Goal: Task Accomplishment & Management: Complete application form

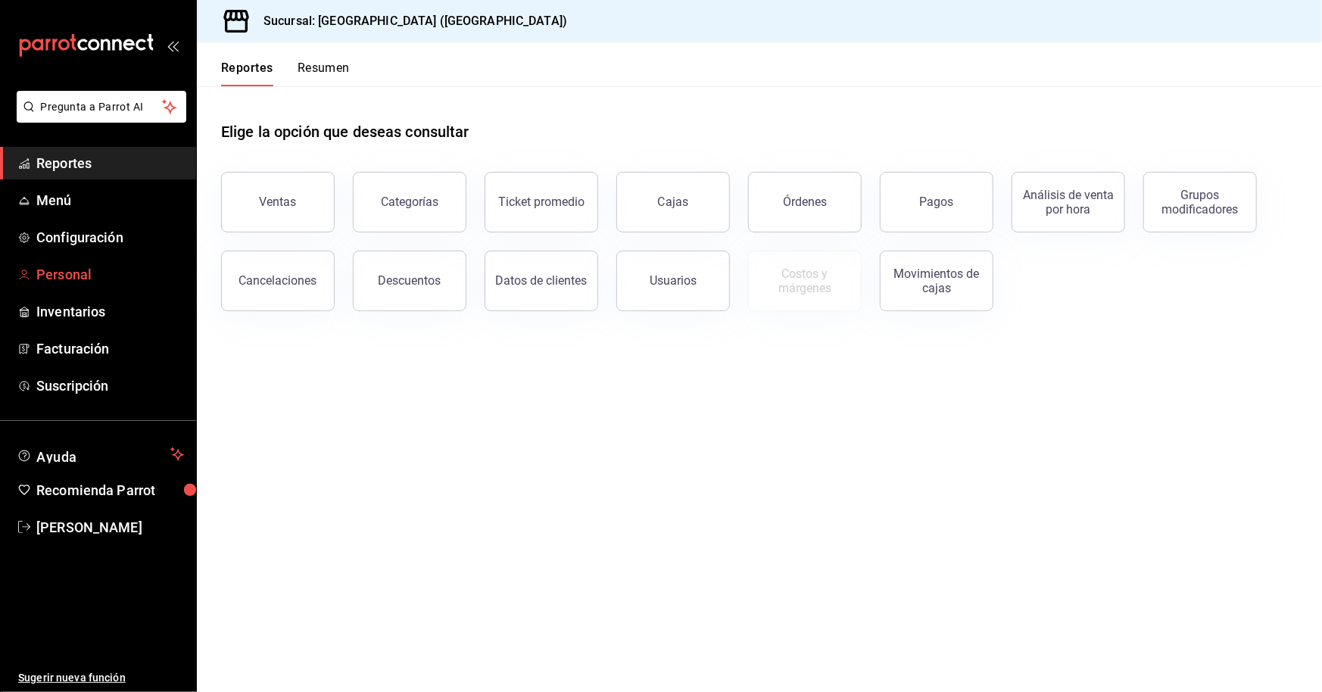
click at [86, 267] on span "Personal" at bounding box center [110, 274] width 148 height 20
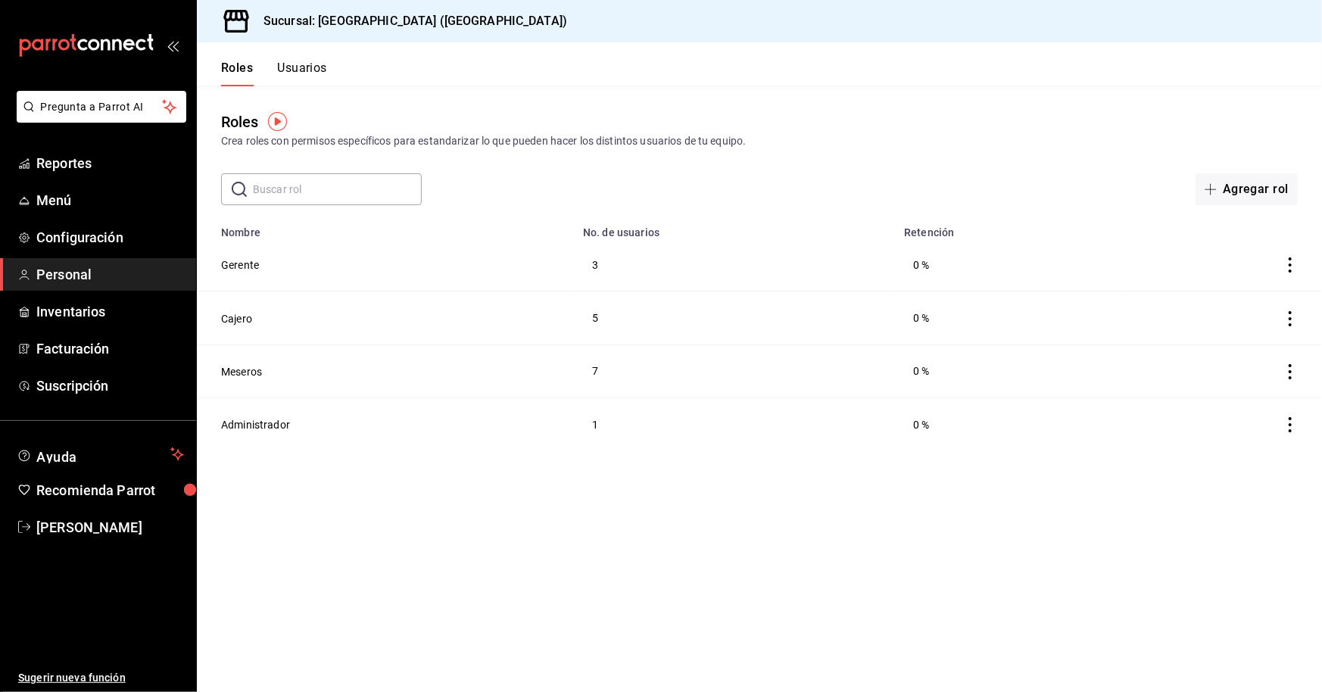
click at [322, 63] on button "Usuarios" at bounding box center [302, 74] width 50 height 26
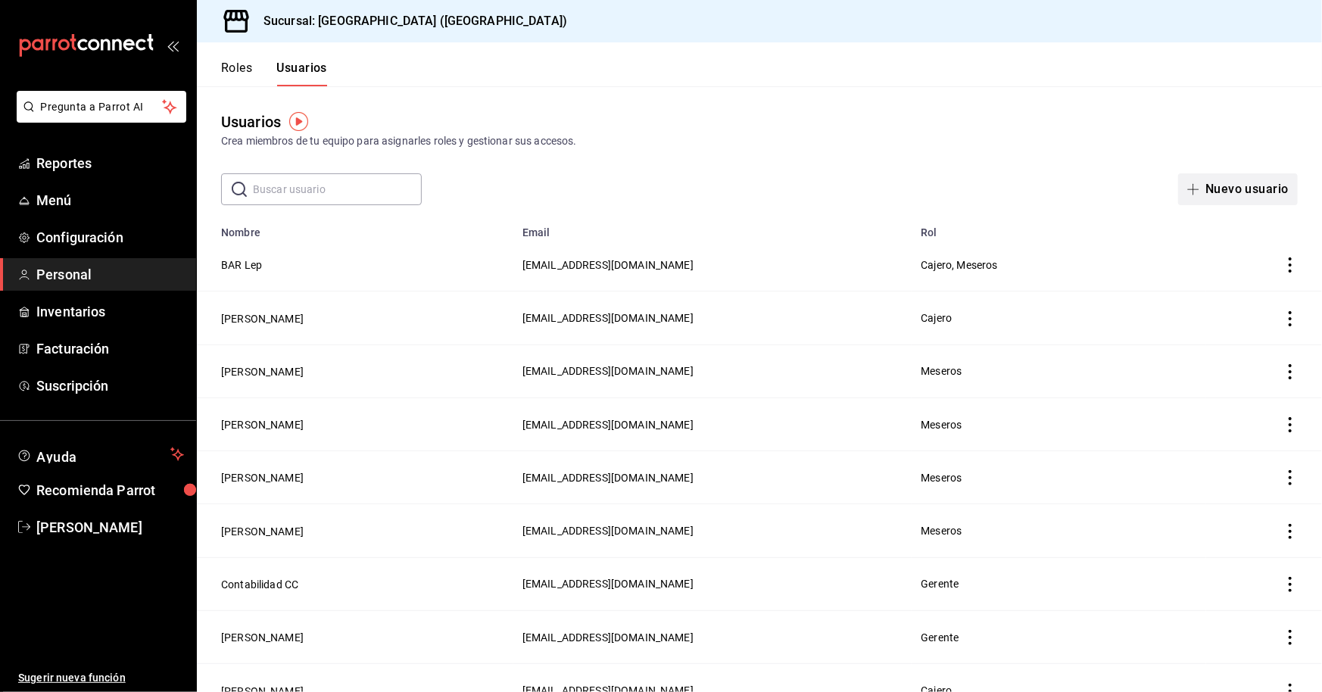
click at [1197, 181] on button "Nuevo usuario" at bounding box center [1239, 189] width 120 height 32
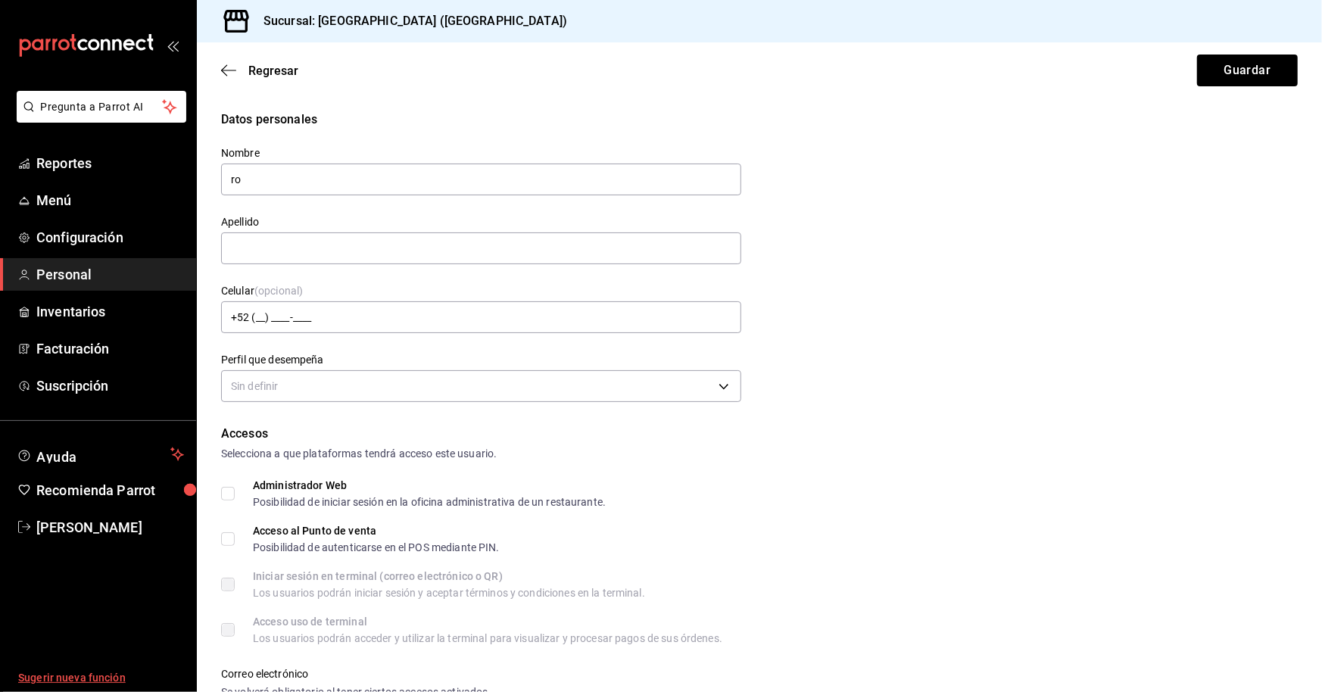
type input "r"
type input "[PERSON_NAME]"
click at [325, 239] on input "text" at bounding box center [481, 249] width 520 height 32
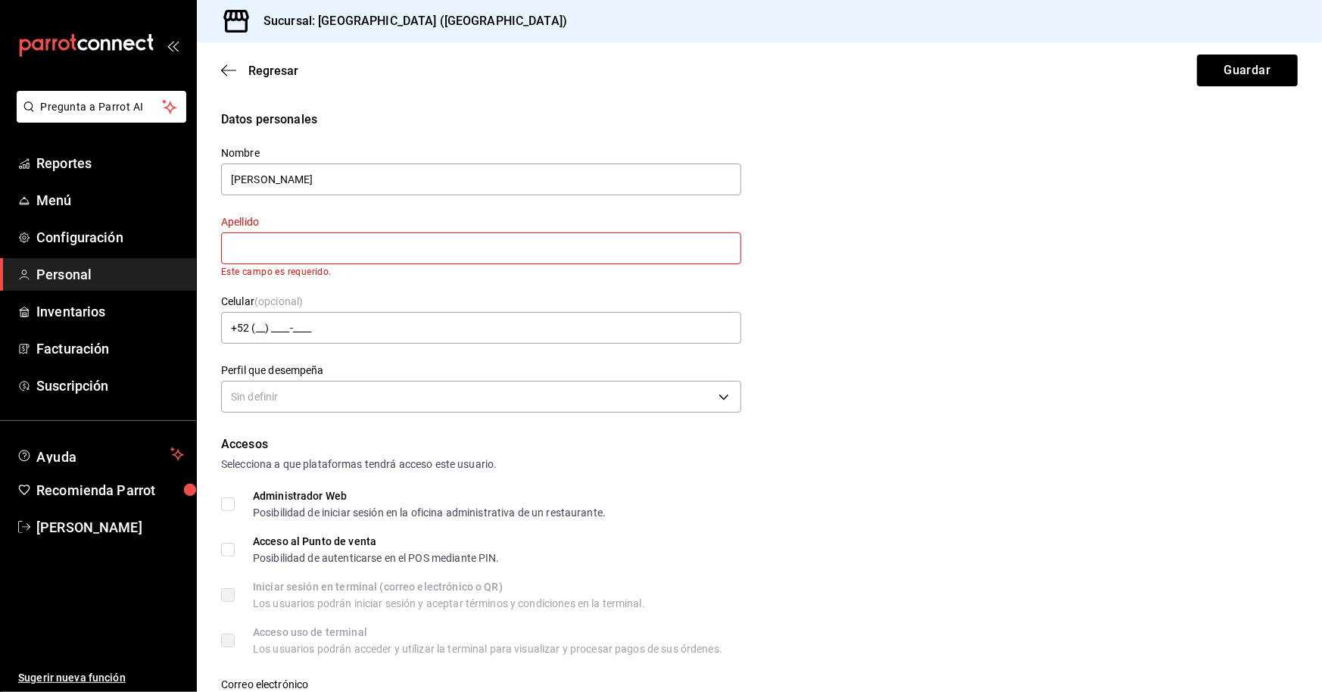
click at [238, 56] on div "Regresar Guardar" at bounding box center [760, 70] width 1126 height 56
click at [224, 75] on icon "button" at bounding box center [228, 71] width 15 height 14
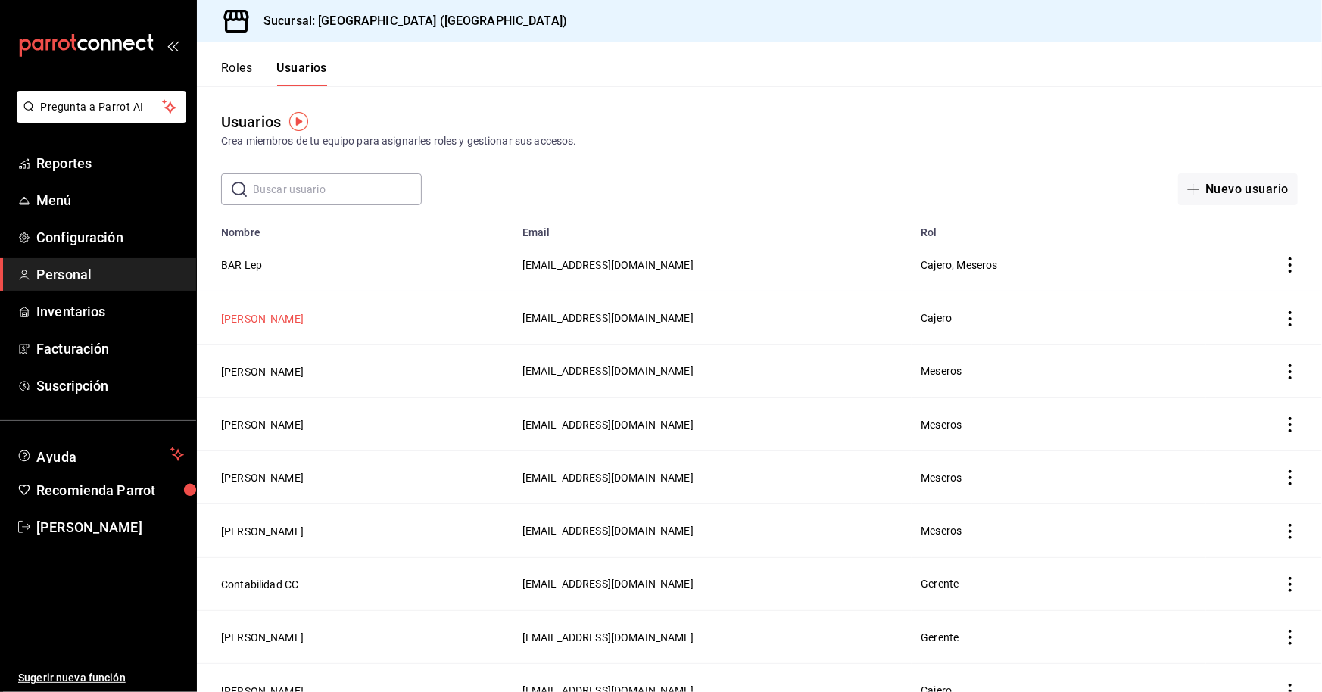
click at [277, 316] on button "[PERSON_NAME]" at bounding box center [262, 318] width 83 height 15
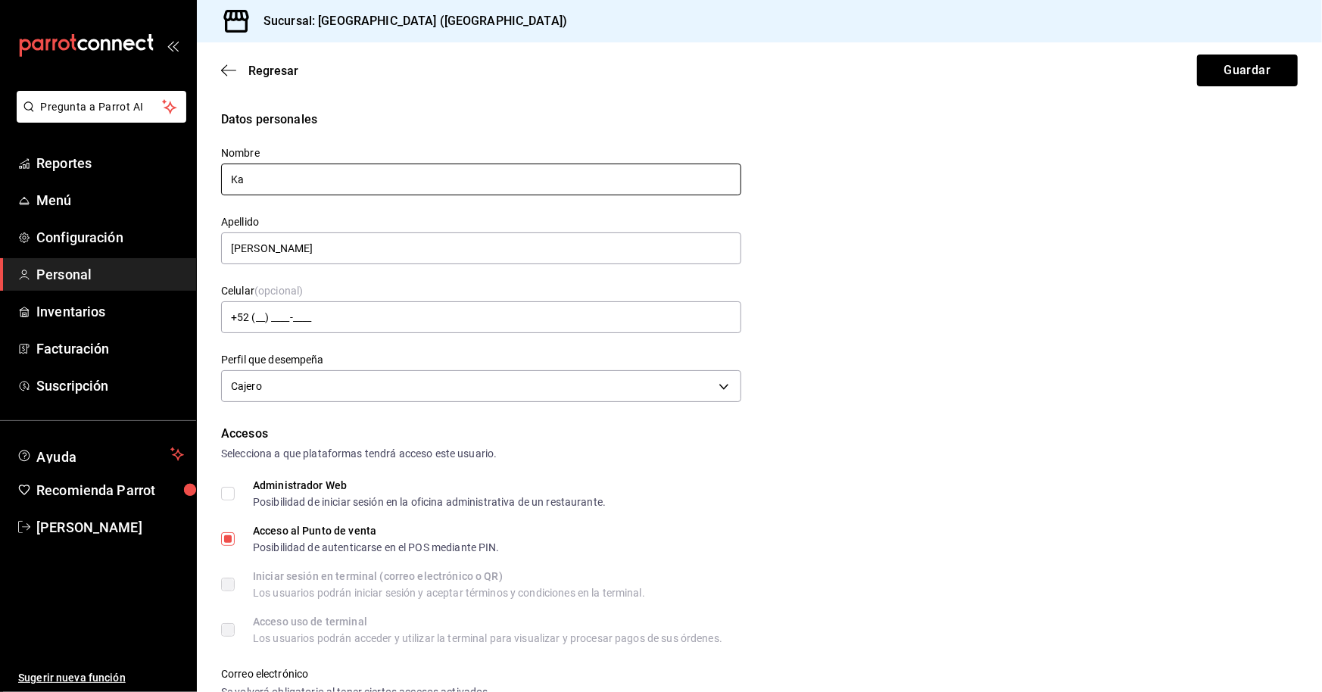
type input "K"
type input "[PERSON_NAME]"
drag, startPoint x: 336, startPoint y: 245, endPoint x: 165, endPoint y: 253, distance: 171.3
click at [165, 253] on div "Pregunta a Parrot AI Reportes Menú Configuración Personal Inventarios Facturaci…" at bounding box center [661, 346] width 1322 height 692
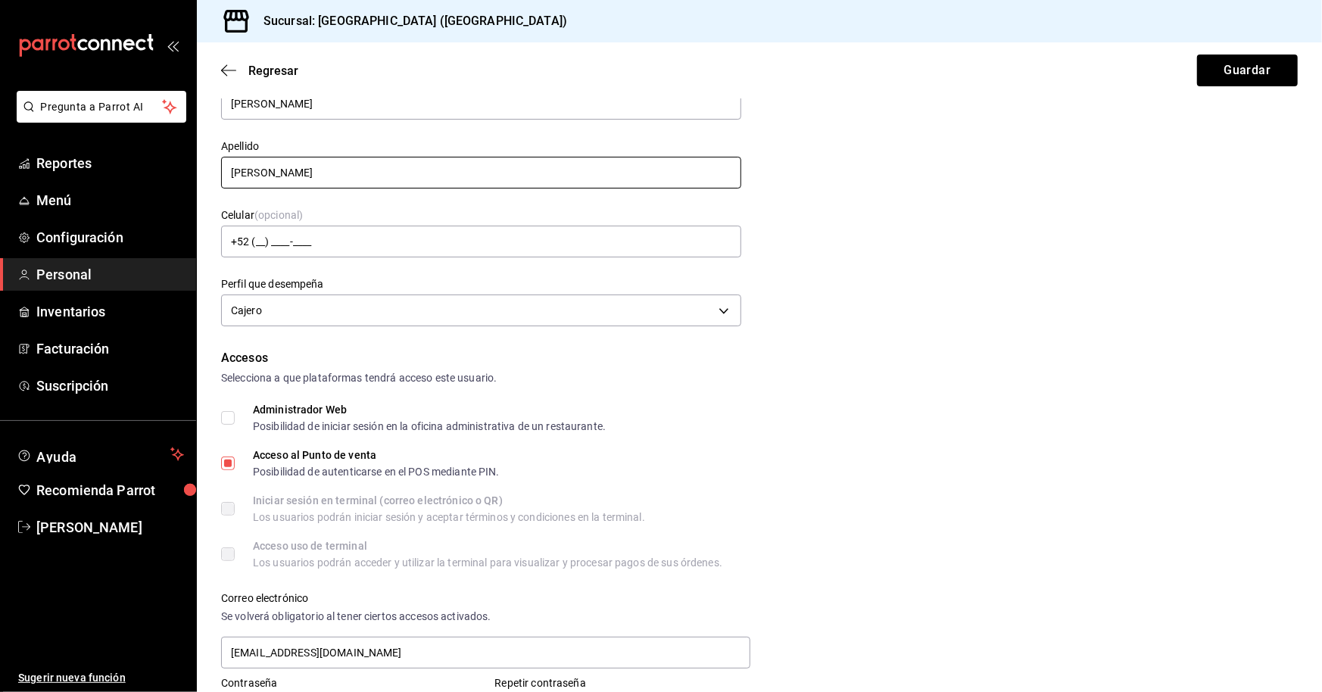
scroll to position [151, 0]
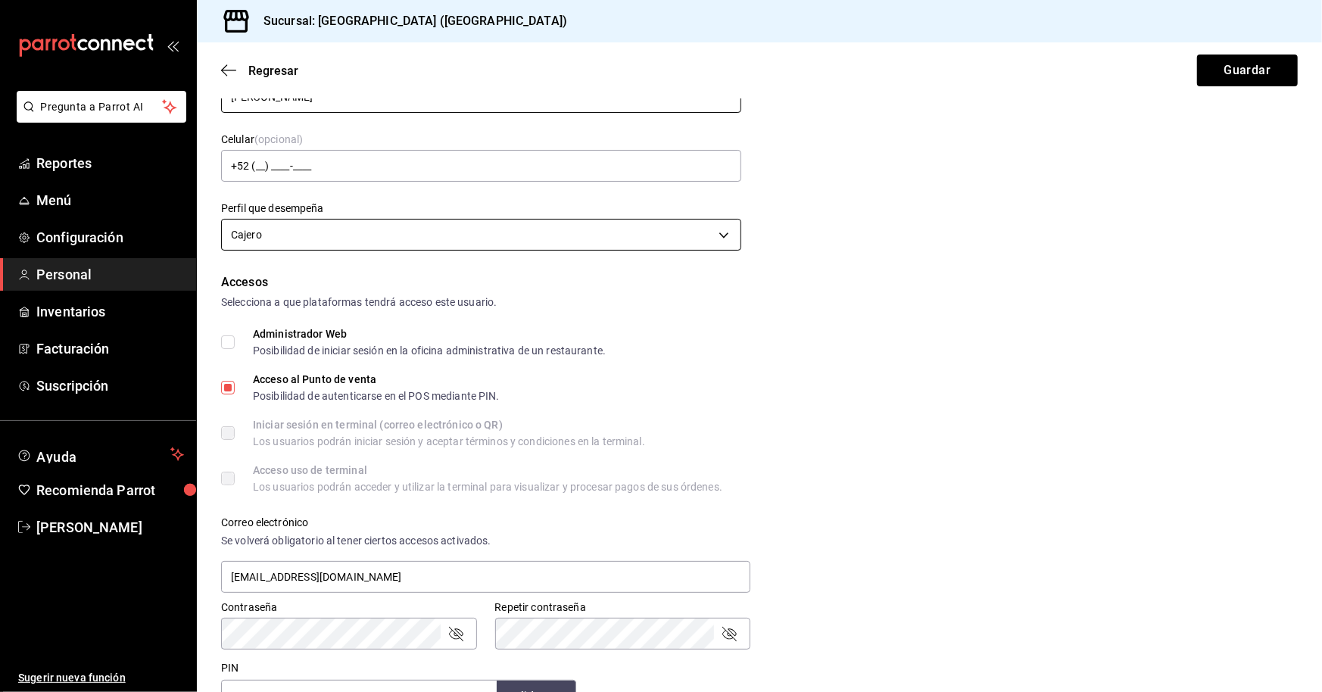
type input "[PERSON_NAME]"
click at [715, 233] on body "Pregunta a Parrot AI Reportes Menú Configuración Personal Inventarios Facturaci…" at bounding box center [661, 346] width 1322 height 692
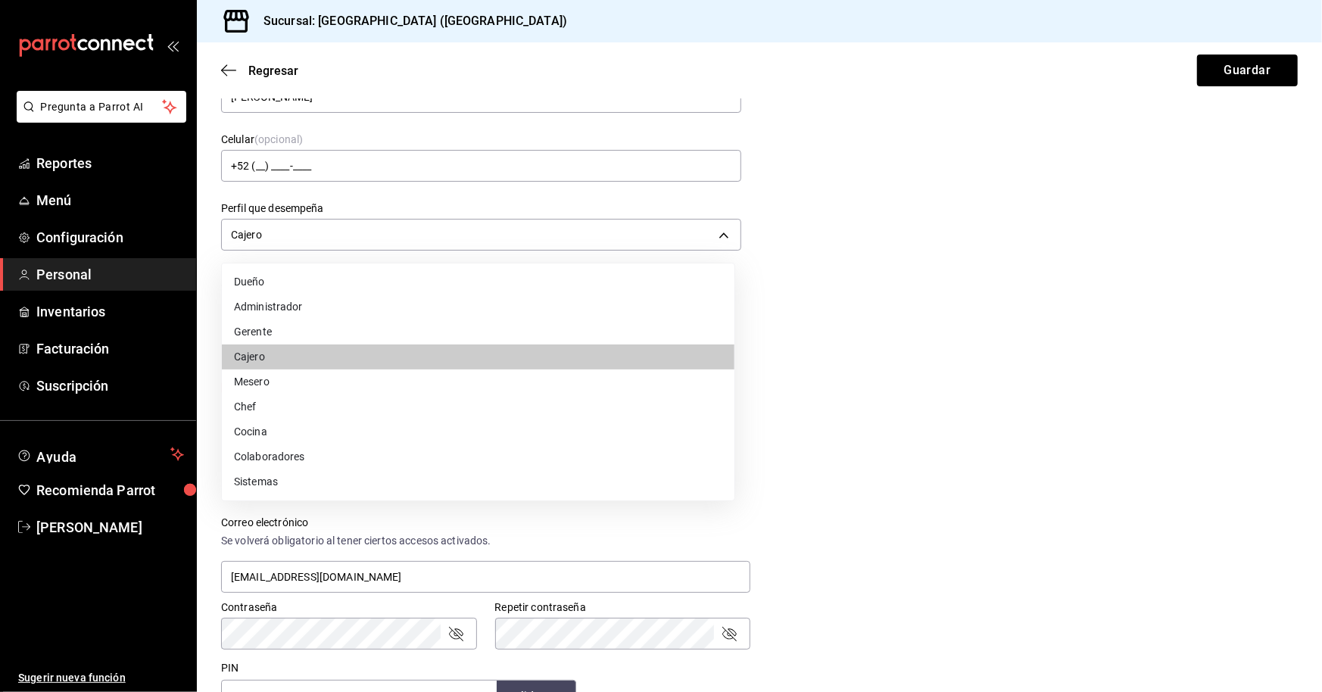
click at [291, 382] on li "Mesero" at bounding box center [478, 382] width 513 height 25
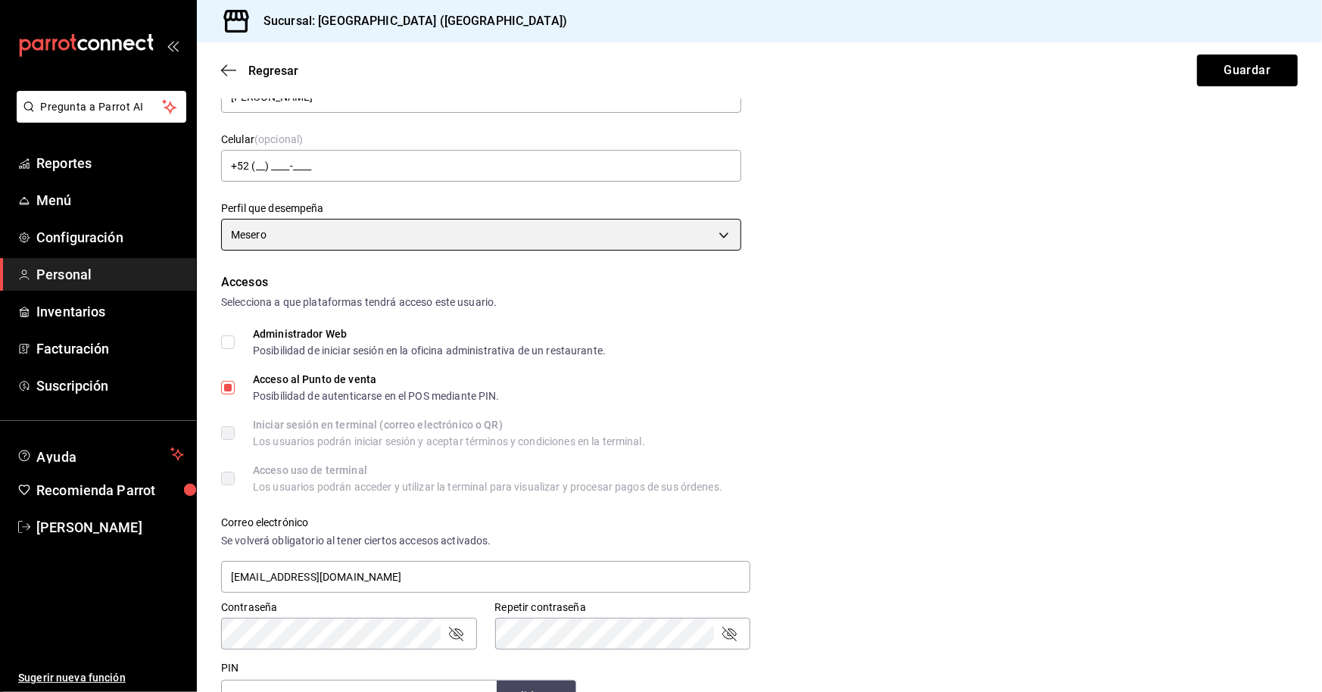
type input "WAITER"
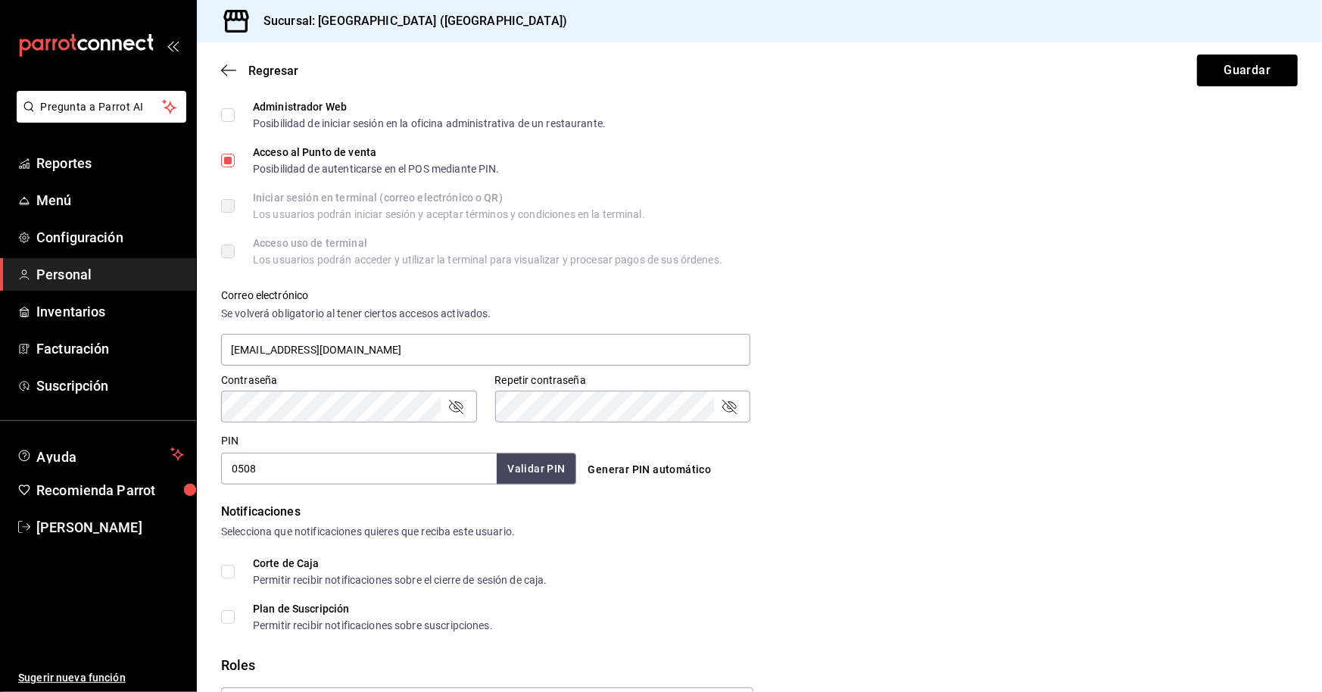
scroll to position [454, 0]
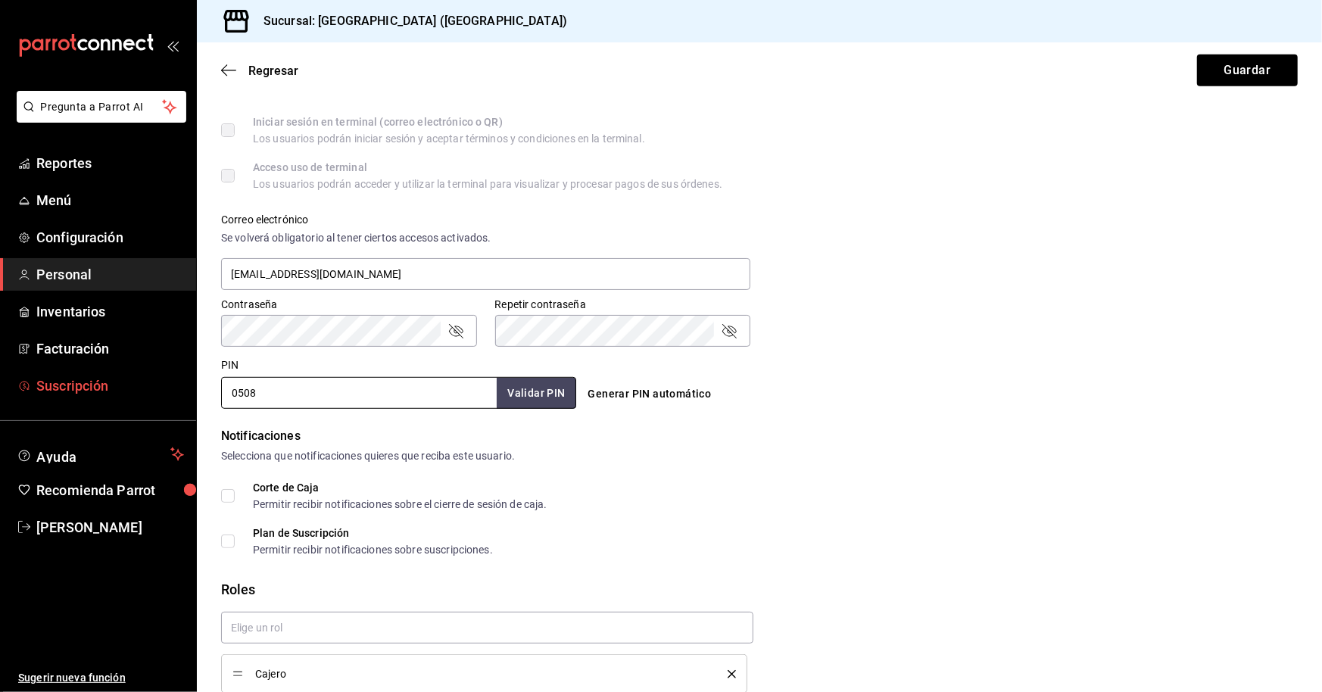
drag, startPoint x: 293, startPoint y: 396, endPoint x: 137, endPoint y: 386, distance: 156.3
click at [137, 386] on div "Pregunta a Parrot AI Reportes Menú Configuración Personal Inventarios Facturaci…" at bounding box center [661, 346] width 1322 height 692
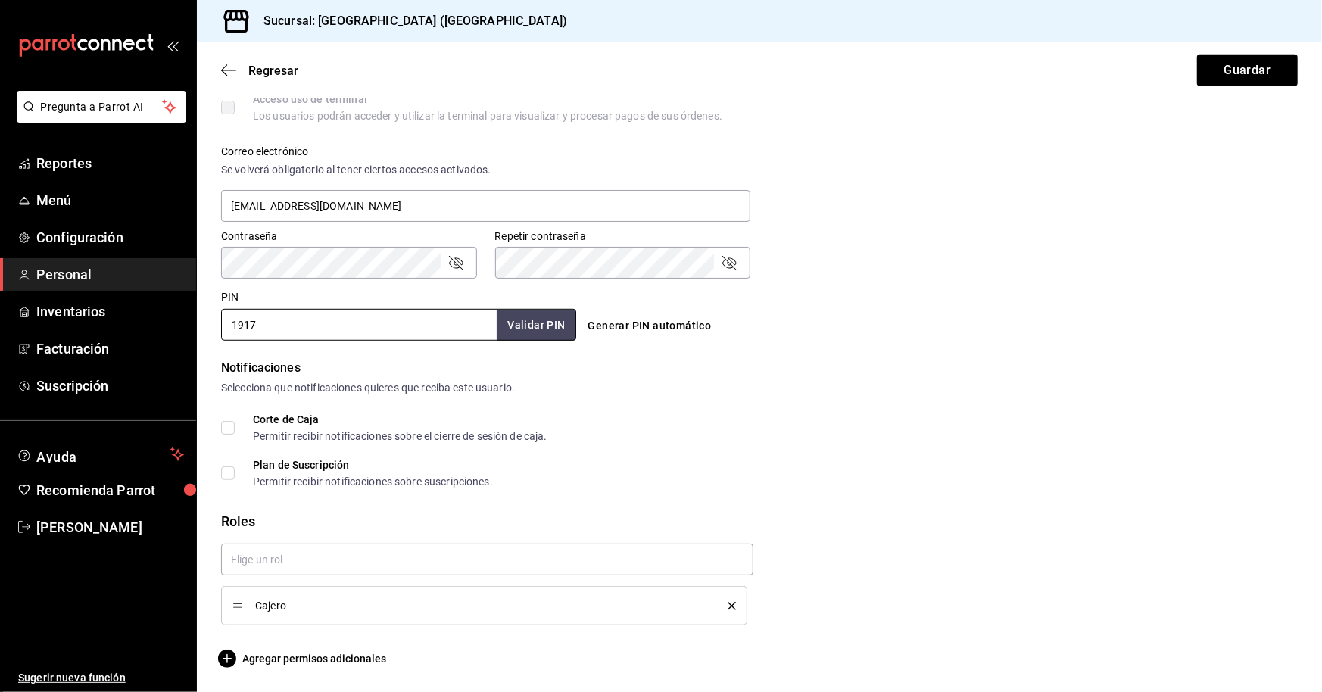
type input "1917"
click at [729, 608] on icon "delete" at bounding box center [732, 606] width 8 height 8
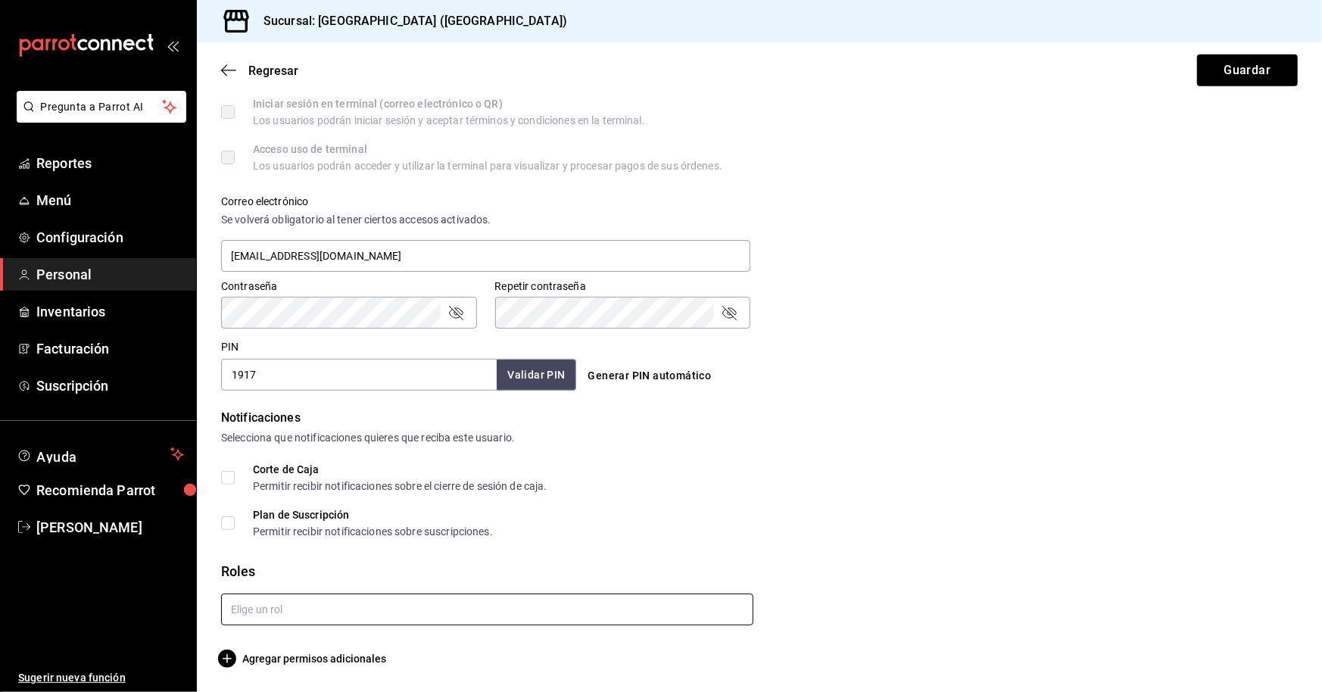
click at [343, 610] on input "text" at bounding box center [487, 610] width 532 height 32
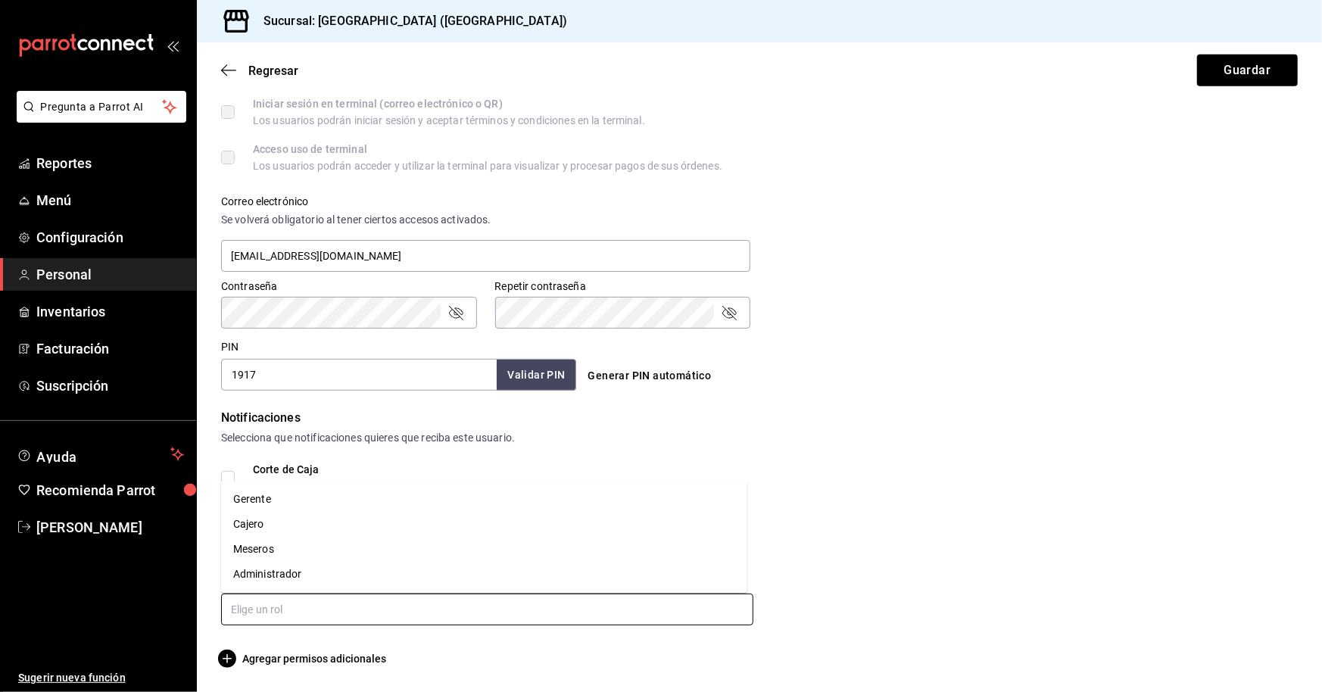
click at [295, 546] on li "Meseros" at bounding box center [484, 549] width 526 height 25
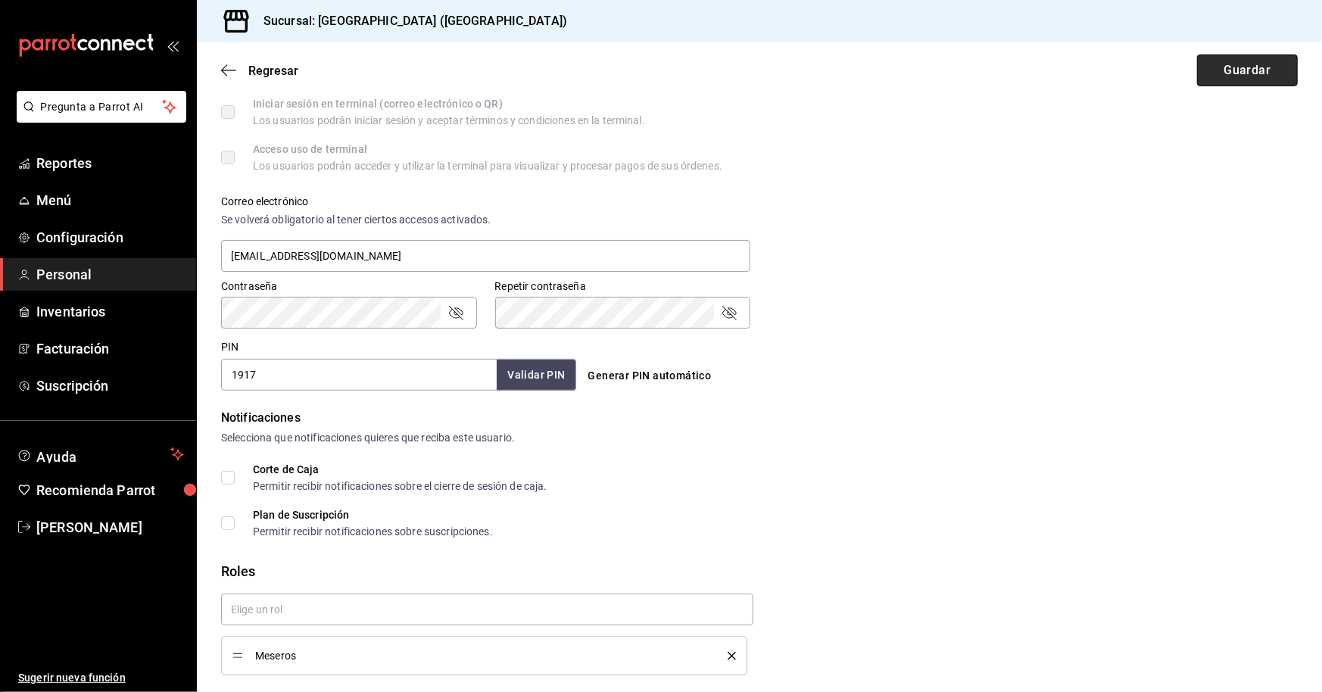
click at [1219, 75] on button "Guardar" at bounding box center [1247, 71] width 101 height 32
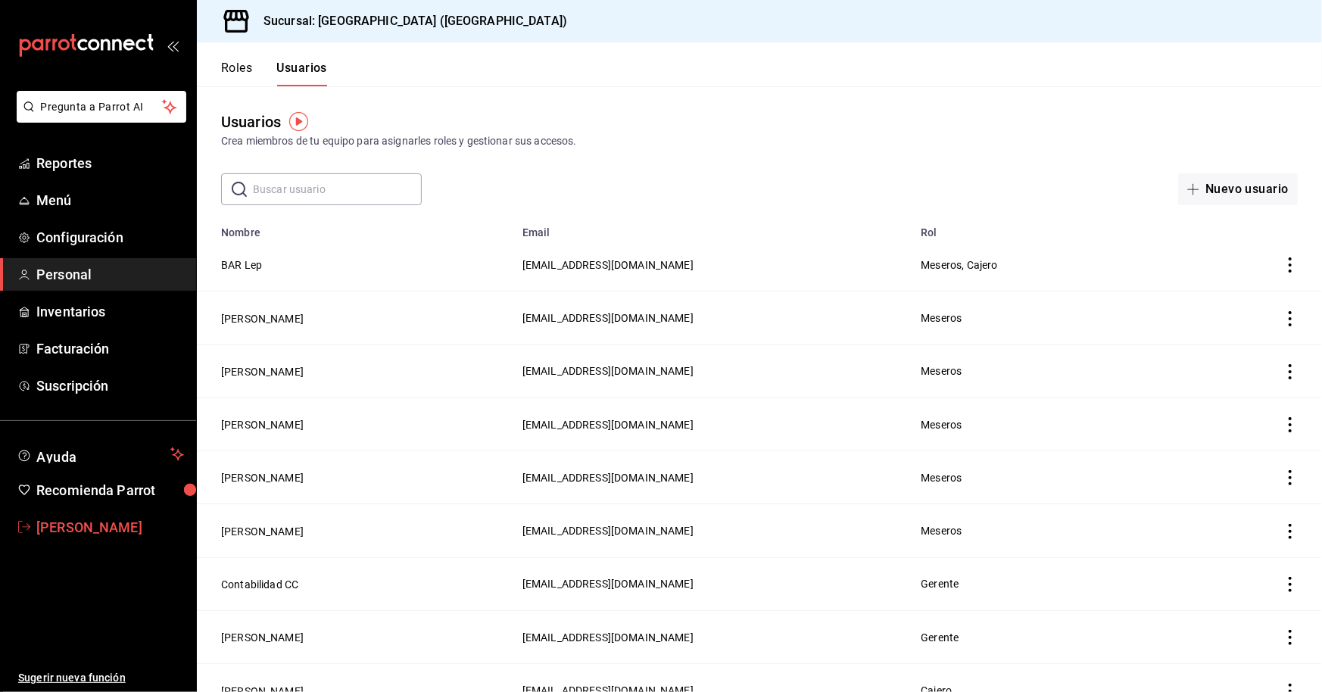
click at [116, 530] on span "[PERSON_NAME]" at bounding box center [110, 527] width 148 height 20
